Goal: Task Accomplishment & Management: Manage account settings

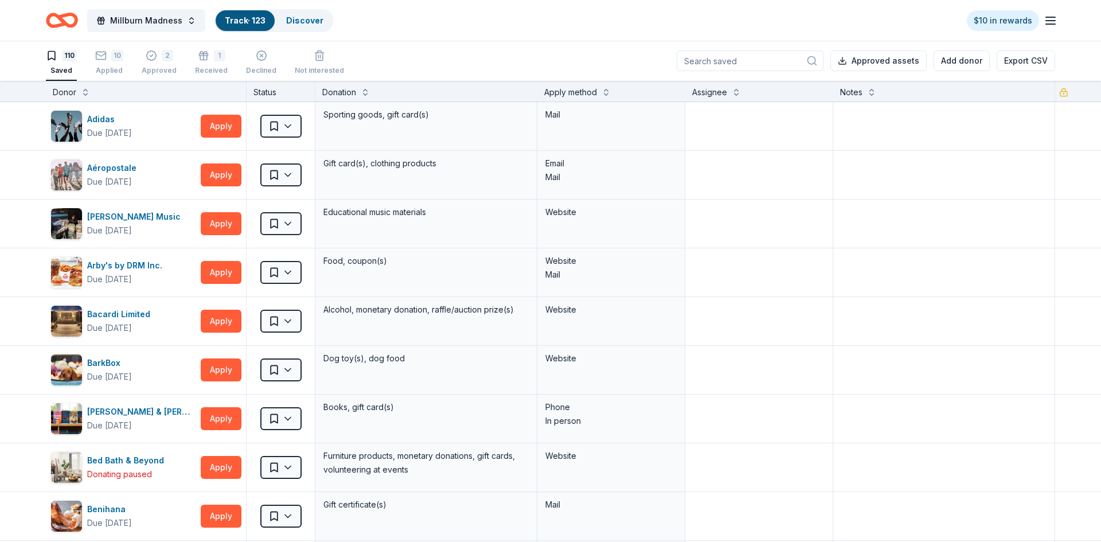
scroll to position [1, 0]
click at [292, 23] on link "Discover" at bounding box center [304, 20] width 37 height 10
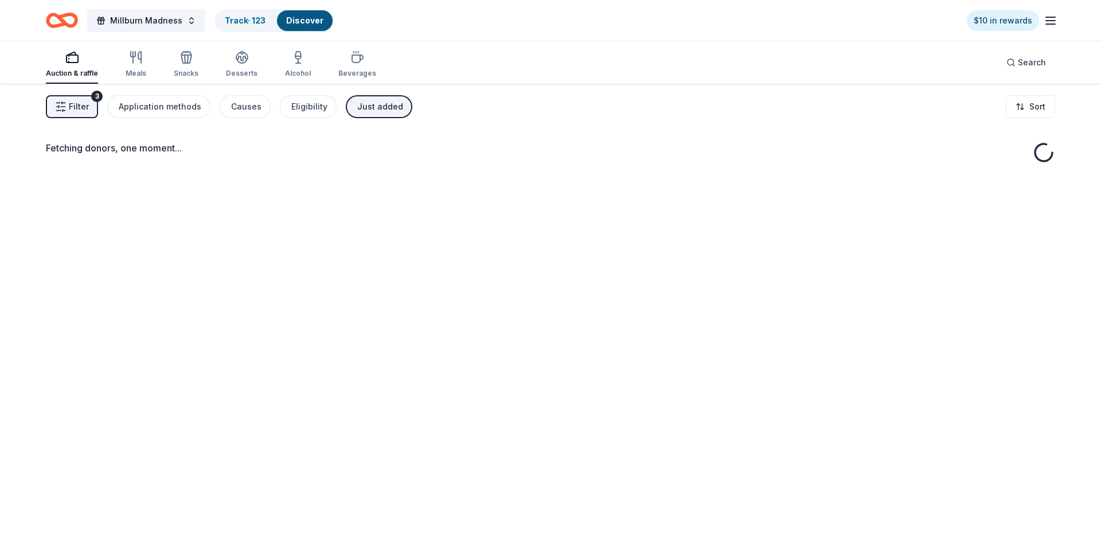
click at [1055, 21] on icon "button" at bounding box center [1051, 21] width 14 height 14
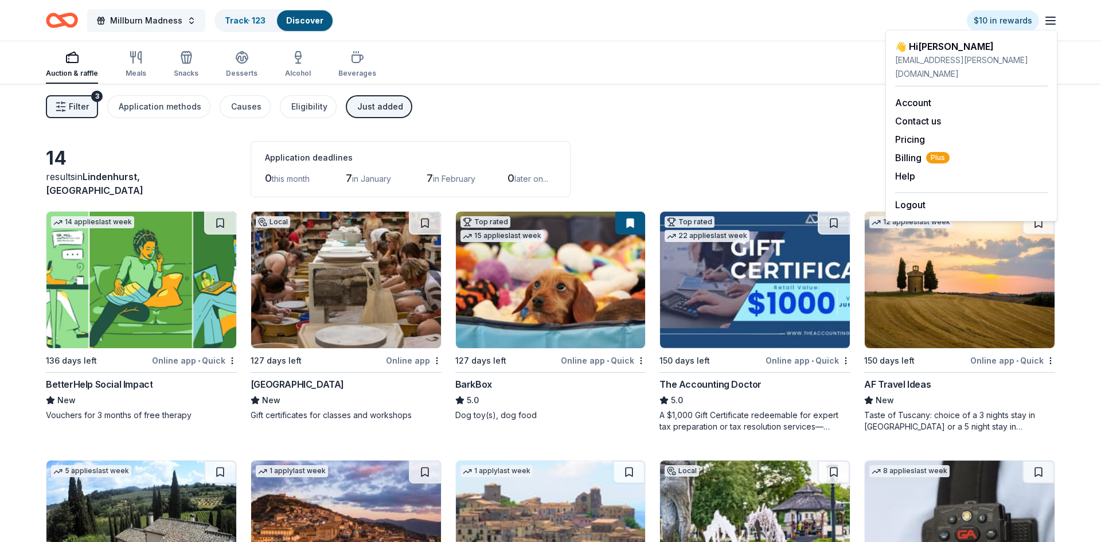
click at [136, 26] on span "Millburn Madness" at bounding box center [146, 21] width 72 height 14
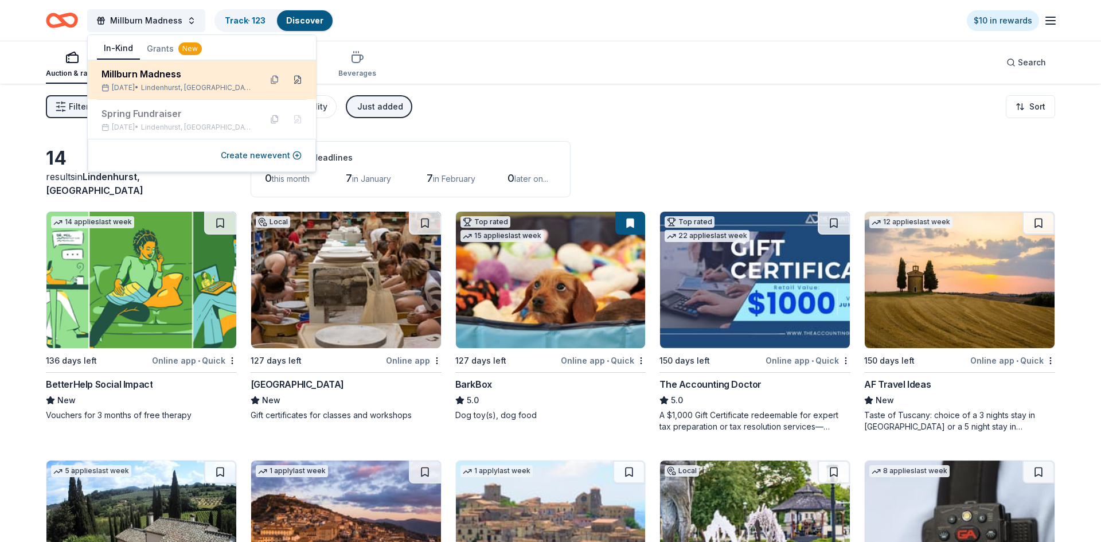
click at [297, 77] on button at bounding box center [298, 80] width 18 height 18
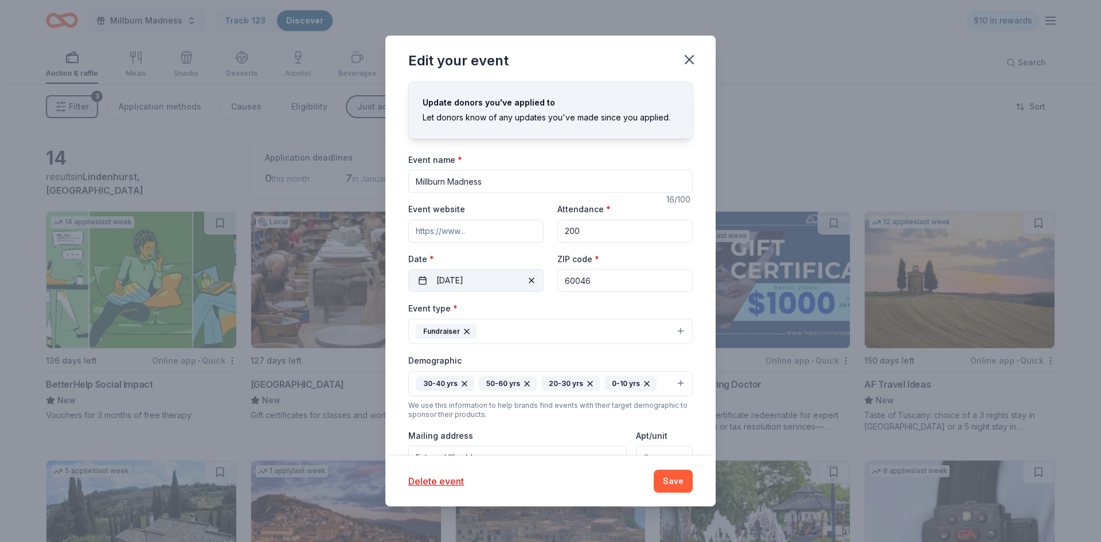
click at [458, 281] on button "02/28/2026" at bounding box center [475, 280] width 135 height 23
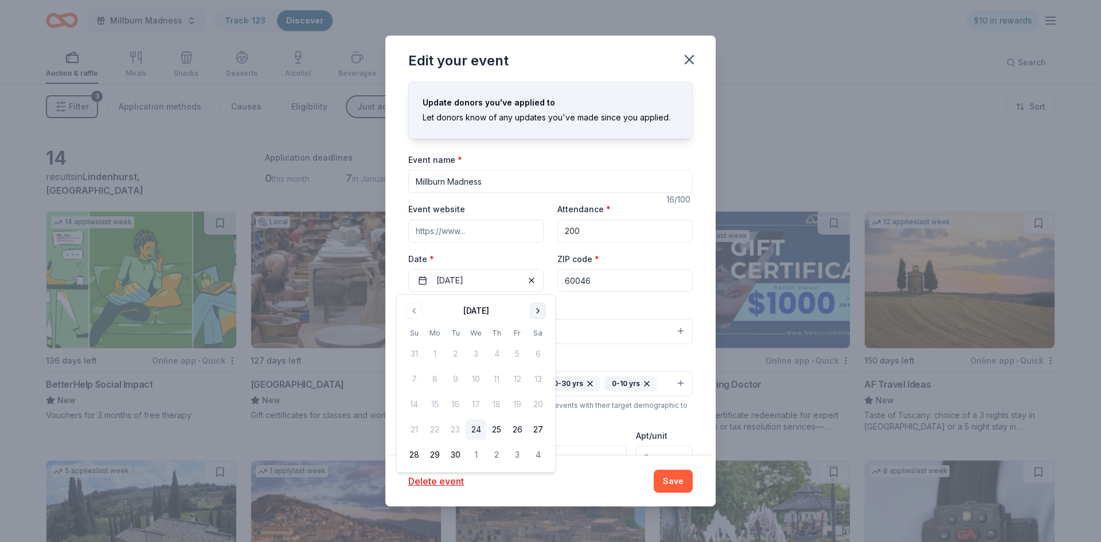
click at [536, 311] on button "Go to next month" at bounding box center [538, 311] width 16 height 16
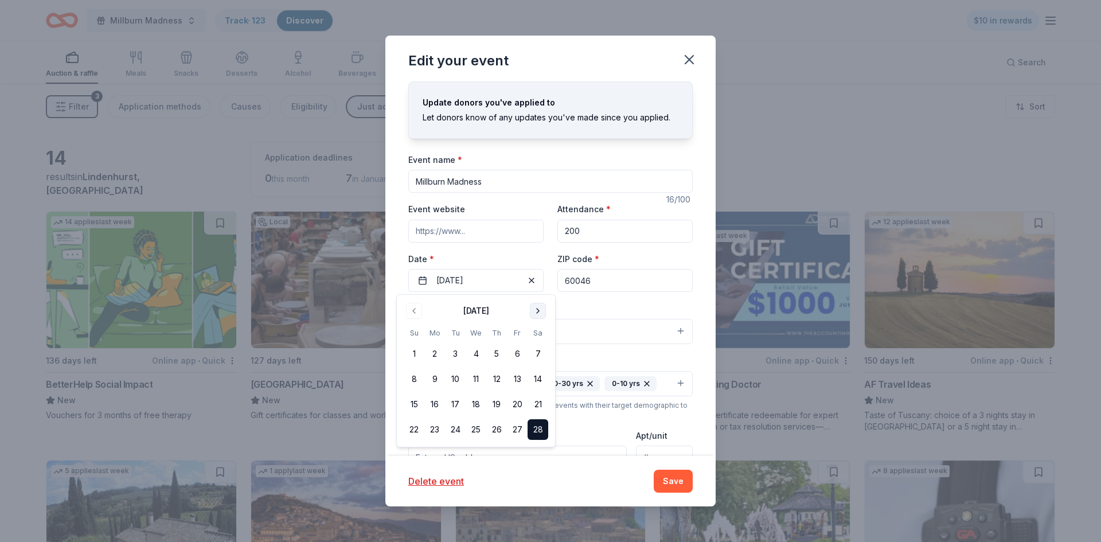
click at [536, 311] on button "Go to next month" at bounding box center [538, 311] width 16 height 16
click at [415, 310] on button "Go to previous month" at bounding box center [414, 311] width 16 height 16
click at [536, 403] on button "21" at bounding box center [538, 404] width 21 height 21
click at [599, 309] on div "Event type * Fundraiser" at bounding box center [550, 322] width 284 height 43
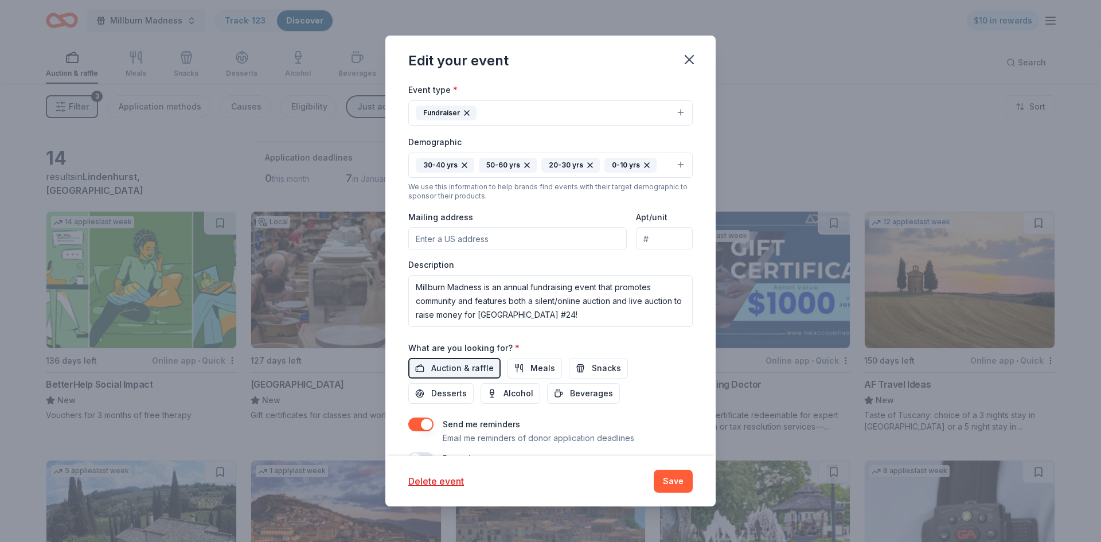
scroll to position [247, 0]
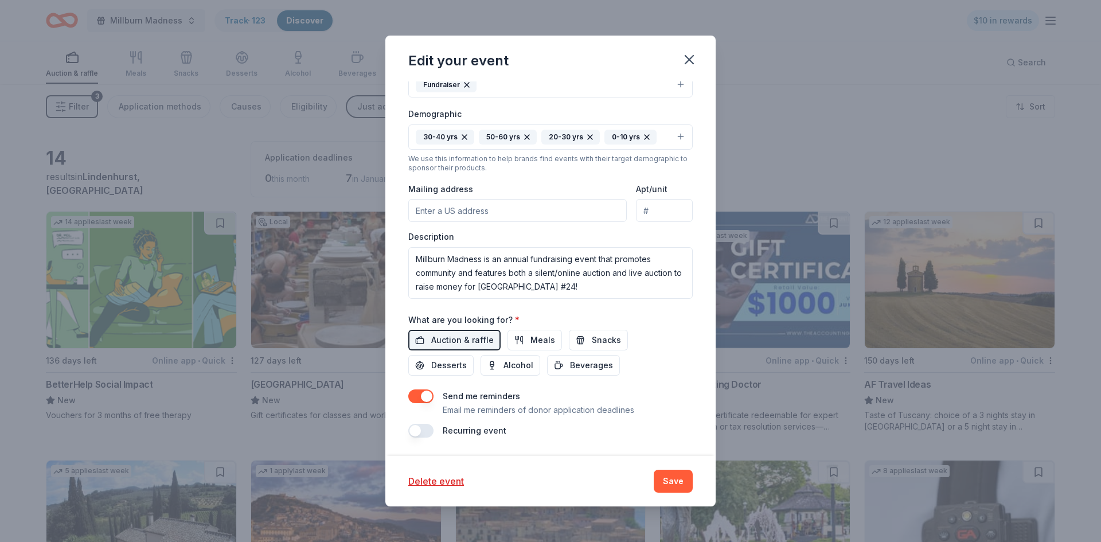
click at [416, 434] on button "button" at bounding box center [420, 431] width 25 height 14
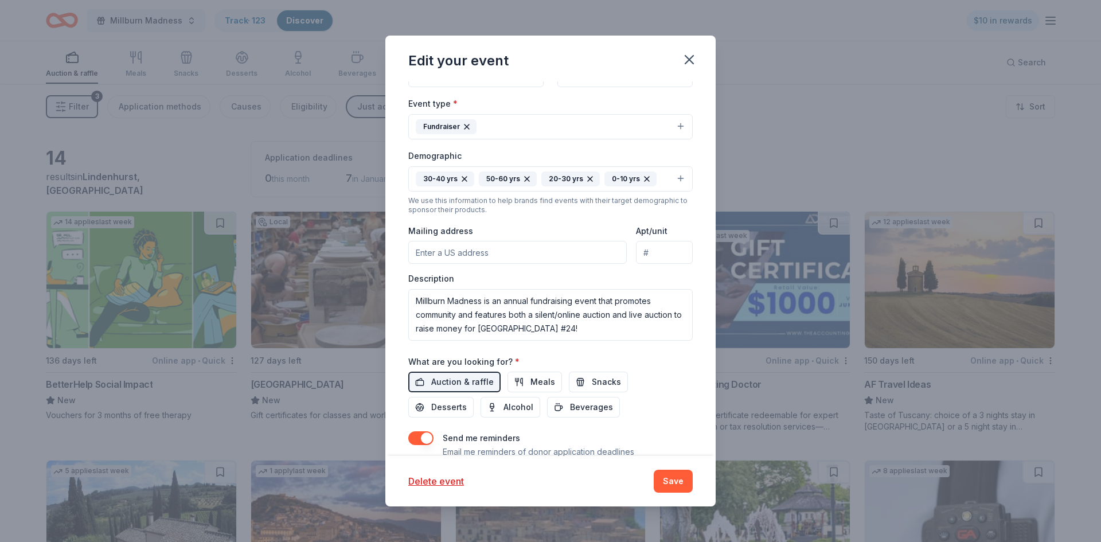
scroll to position [0, 0]
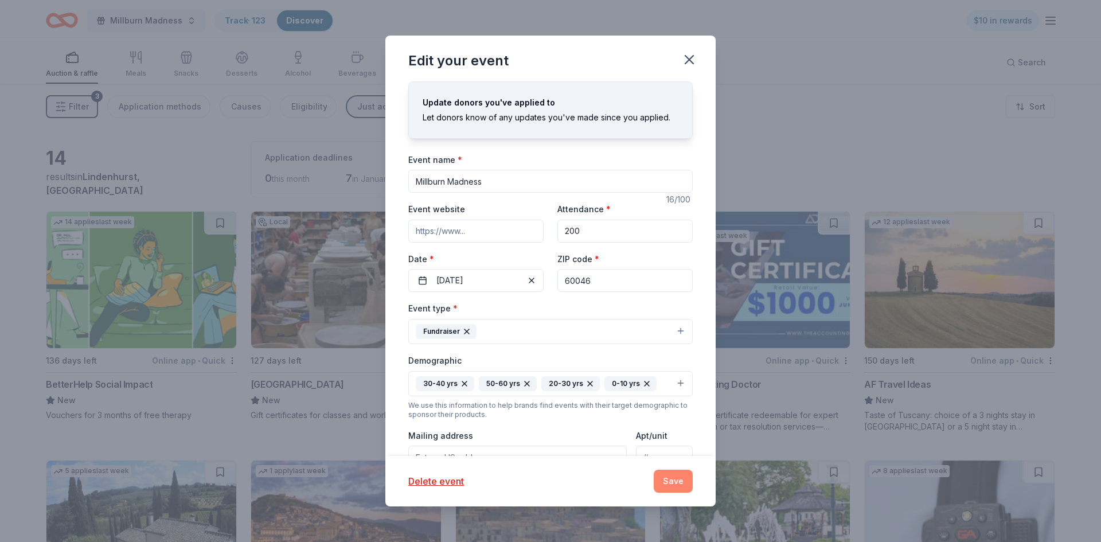
click at [675, 483] on button "Save" at bounding box center [673, 481] width 39 height 23
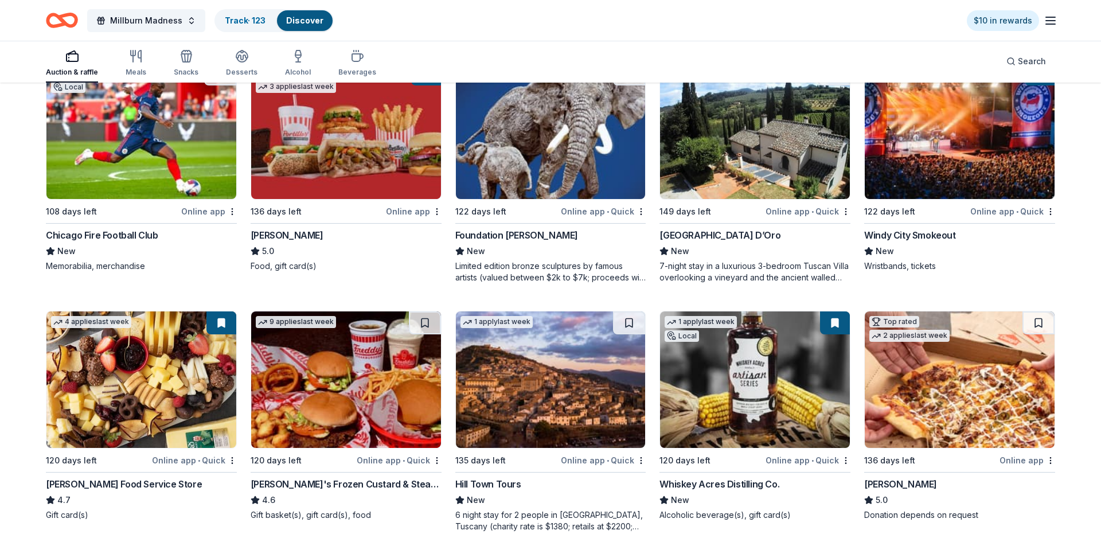
scroll to position [1200, 0]
